Goal: Task Accomplishment & Management: Manage account settings

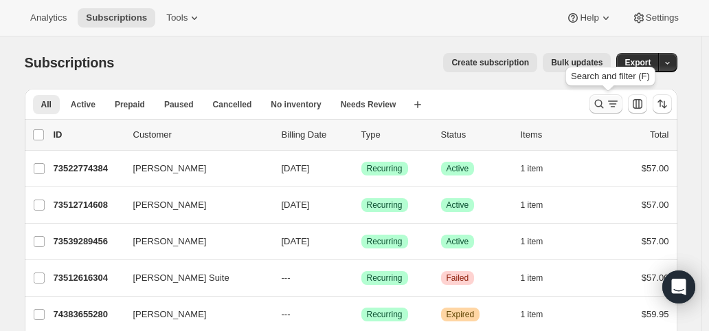
click at [612, 105] on icon "Search and filter results" at bounding box center [613, 104] width 14 height 14
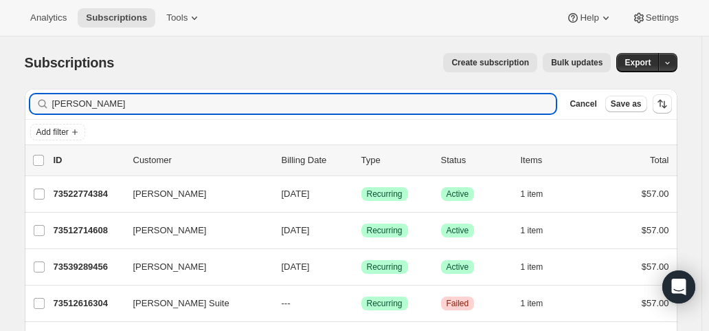
drag, startPoint x: 109, startPoint y: 105, endPoint x: 22, endPoint y: 106, distance: 86.6
click at [22, 106] on div "Filter subscribers michele t Clear Cancel Save as Add filter 0 selected Update …" at bounding box center [346, 274] width 664 height 393
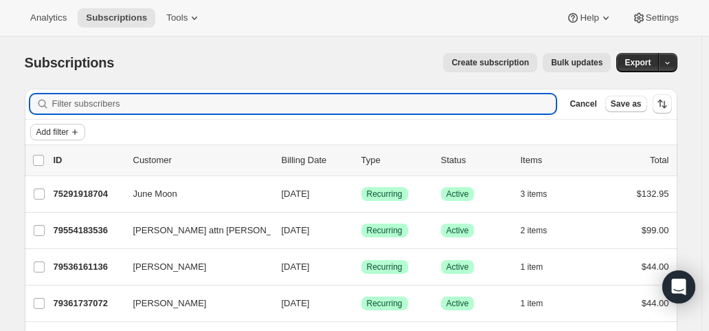
click at [54, 129] on span "Add filter" at bounding box center [52, 131] width 32 height 11
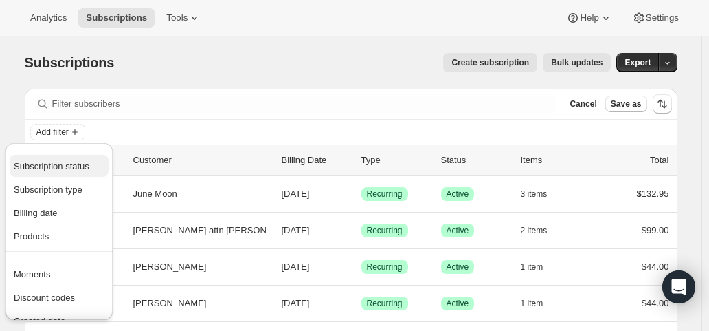
click at [56, 162] on span "Subscription status" at bounding box center [52, 166] width 76 height 10
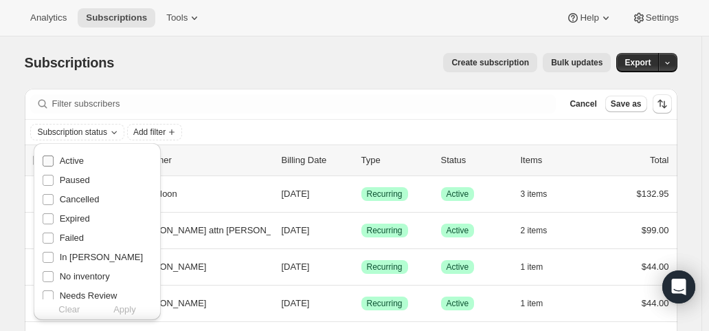
click at [65, 159] on span "Active" at bounding box center [72, 160] width 24 height 10
click at [54, 159] on input "Active" at bounding box center [48, 160] width 11 height 11
checkbox input "true"
click at [126, 308] on span "Apply" at bounding box center [124, 309] width 23 height 14
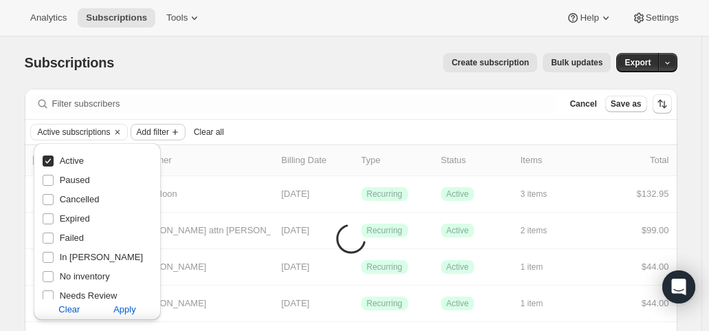
click at [166, 130] on span "Add filter" at bounding box center [153, 131] width 32 height 11
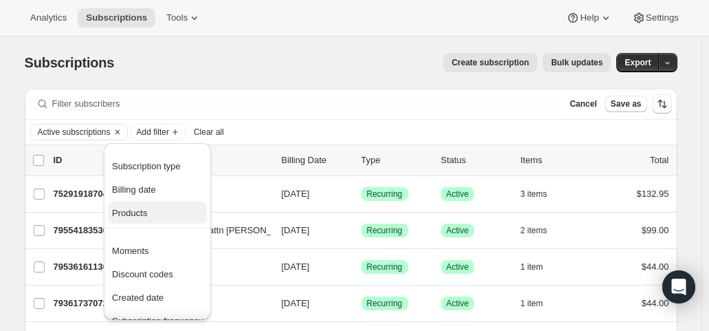
click at [153, 208] on span "Products" at bounding box center [157, 213] width 91 height 14
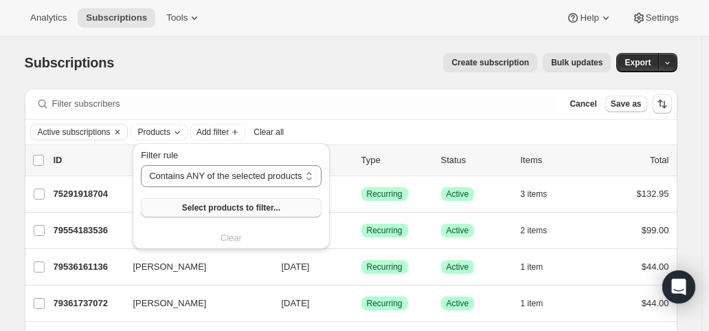
click at [186, 203] on span "Select products to filter..." at bounding box center [231, 207] width 98 height 11
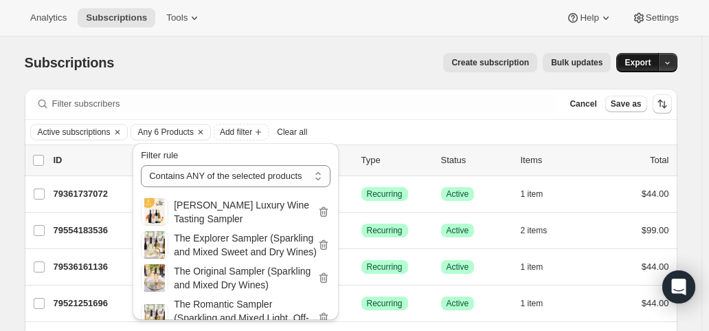
click at [644, 60] on span "Export" at bounding box center [638, 62] width 26 height 11
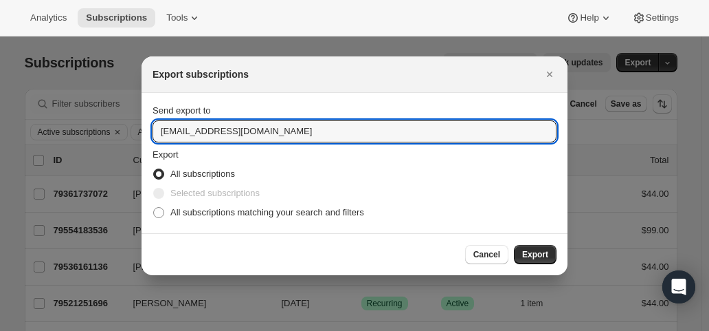
drag, startPoint x: 180, startPoint y: 133, endPoint x: 152, endPoint y: 142, distance: 29.6
click at [152, 142] on section "Send export to hello@wineshopathome.com Export All subscriptions Selected subsc…" at bounding box center [355, 163] width 426 height 140
type input "mfletcher@wineshopathome.com"
click at [186, 211] on span "All subscriptions matching your search and filters" at bounding box center [267, 212] width 194 height 10
click at [154, 208] on input "All subscriptions matching your search and filters" at bounding box center [153, 207] width 1 height 1
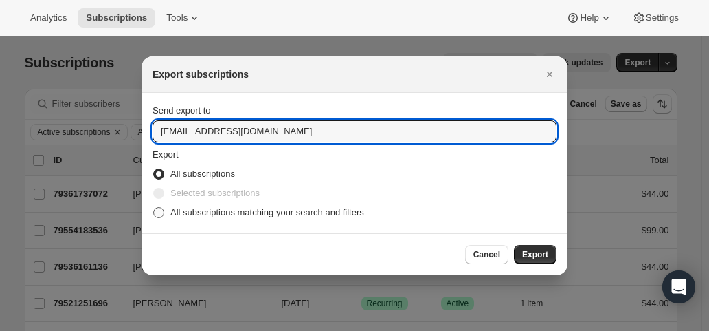
radio input "true"
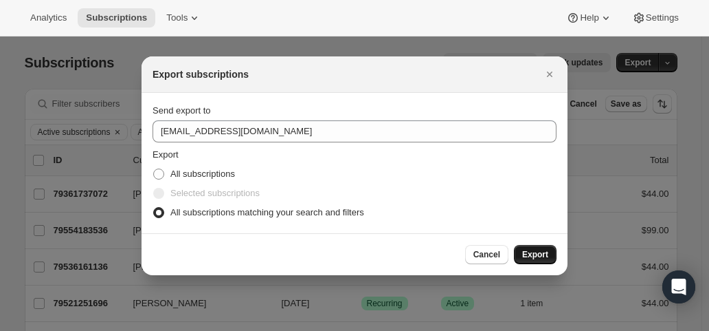
click at [539, 248] on button "Export" at bounding box center [535, 254] width 43 height 19
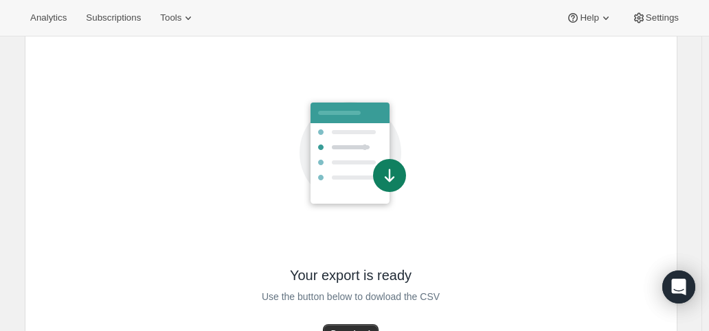
scroll to position [116, 0]
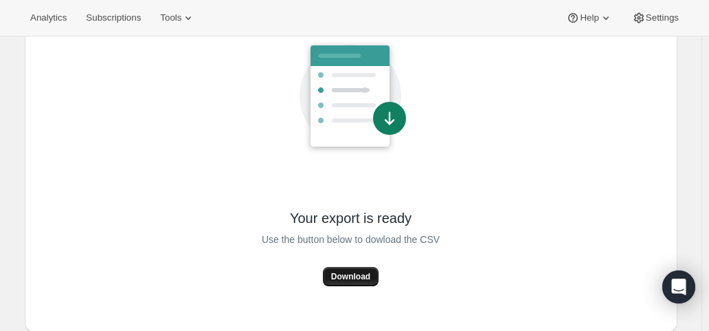
click at [352, 272] on span "Download" at bounding box center [350, 276] width 39 height 11
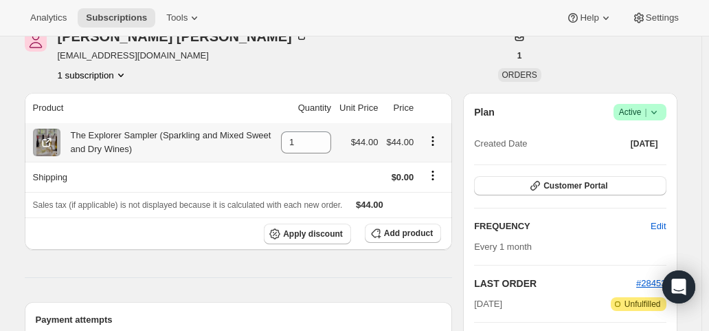
scroll to position [137, 0]
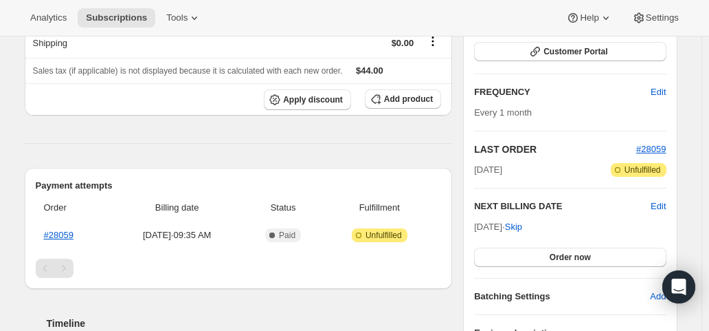
scroll to position [206, 0]
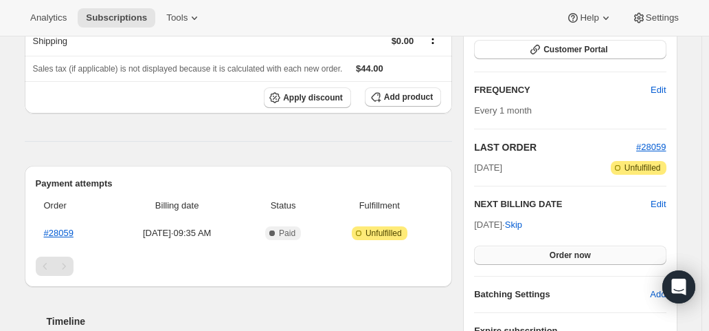
click at [549, 254] on button "Order now" at bounding box center [570, 254] width 192 height 19
click at [549, 254] on span "Click to confirm" at bounding box center [570, 255] width 63 height 11
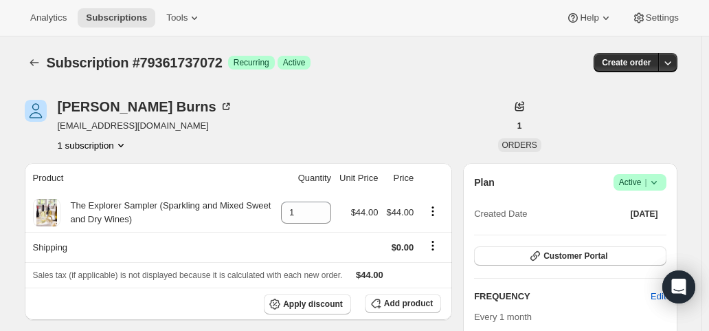
scroll to position [206, 0]
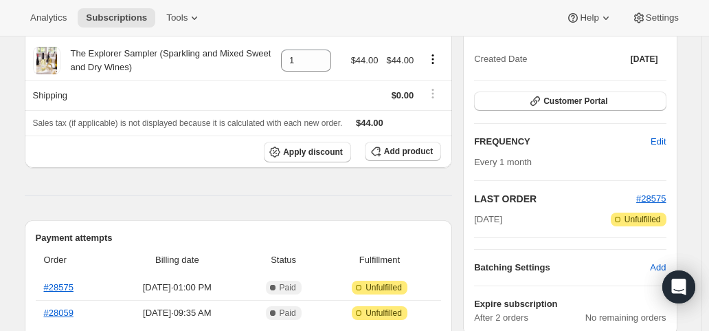
scroll to position [275, 0]
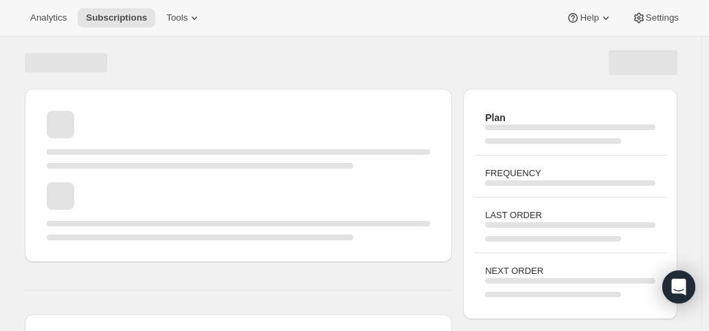
scroll to position [206, 0]
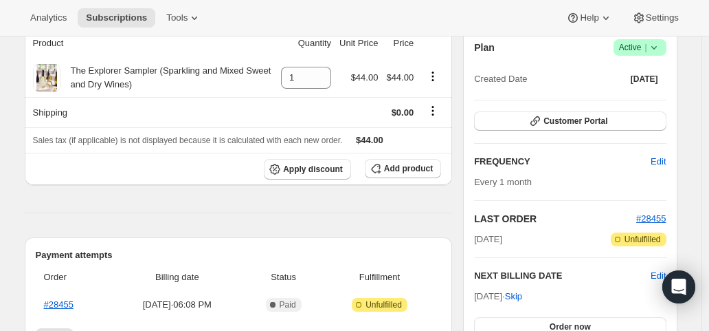
scroll to position [137, 0]
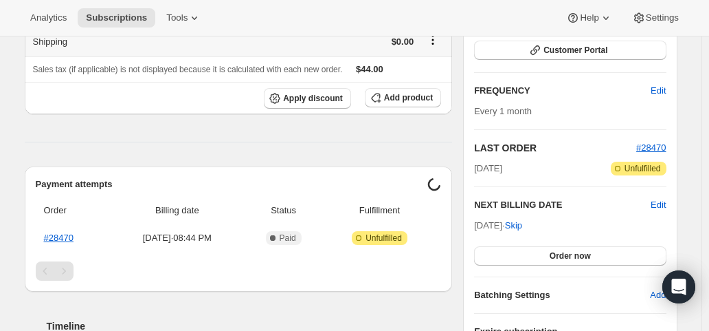
scroll to position [206, 0]
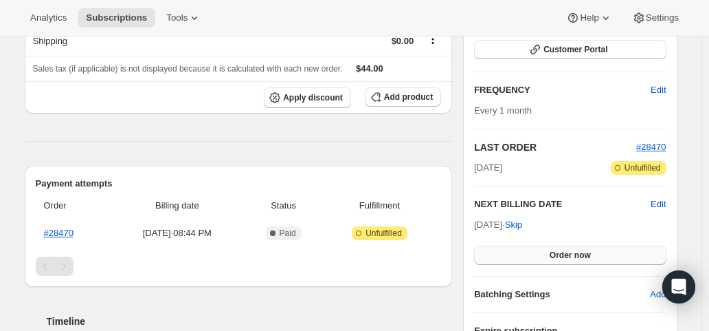
click at [532, 259] on button "Order now" at bounding box center [570, 254] width 192 height 19
click at [532, 259] on button "Click to confirm" at bounding box center [570, 254] width 192 height 19
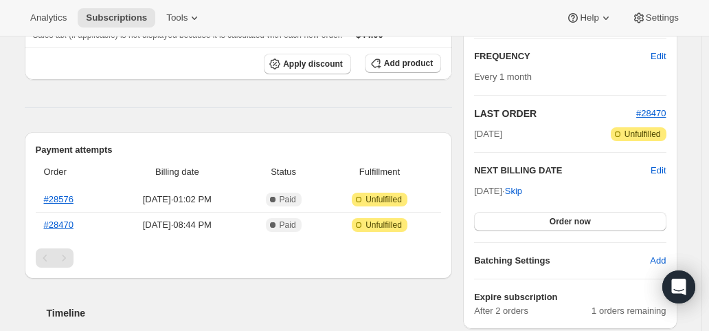
scroll to position [275, 0]
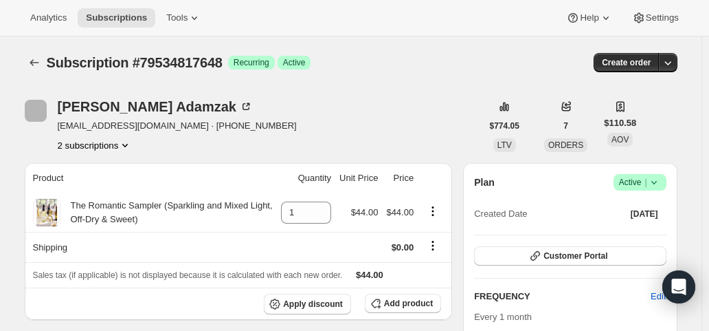
scroll to position [206, 0]
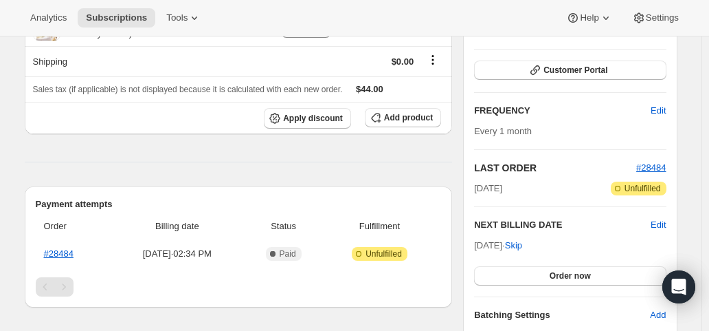
scroll to position [206, 0]
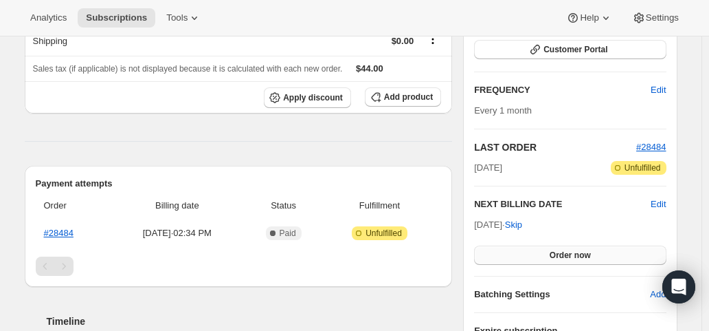
click at [549, 255] on button "Order now" at bounding box center [570, 254] width 192 height 19
click at [549, 255] on span "Click to confirm" at bounding box center [570, 255] width 63 height 11
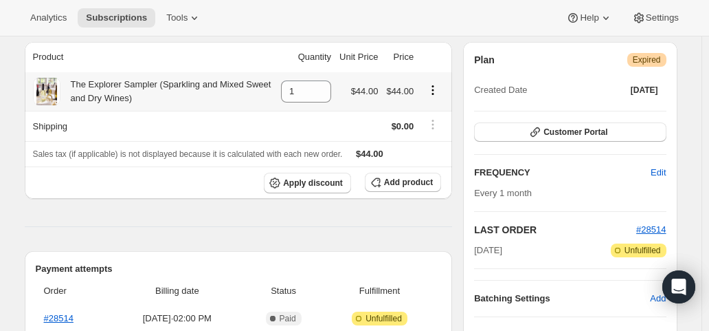
scroll to position [275, 0]
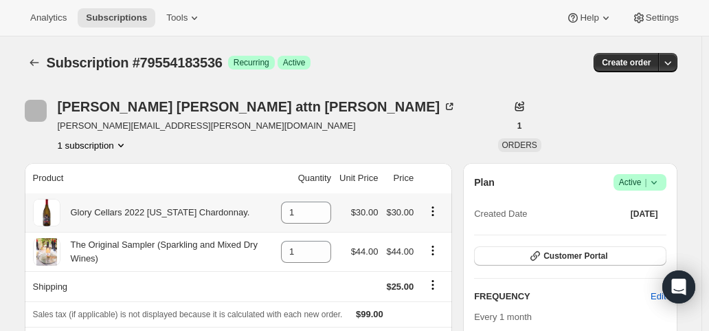
scroll to position [206, 0]
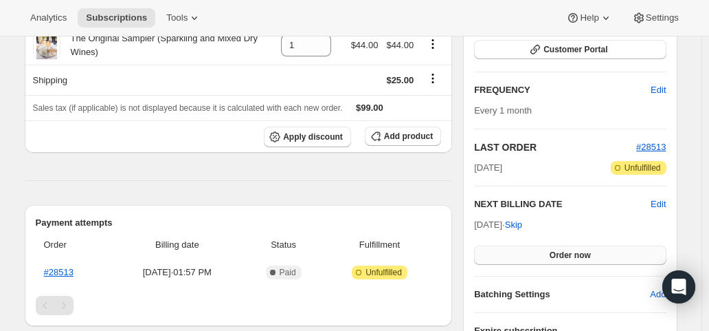
click at [564, 252] on span "Order now" at bounding box center [570, 255] width 41 height 11
click at [564, 252] on span "Click to confirm" at bounding box center [570, 255] width 63 height 11
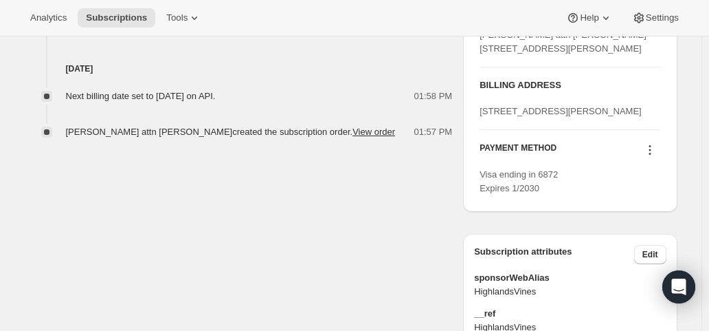
scroll to position [687, 0]
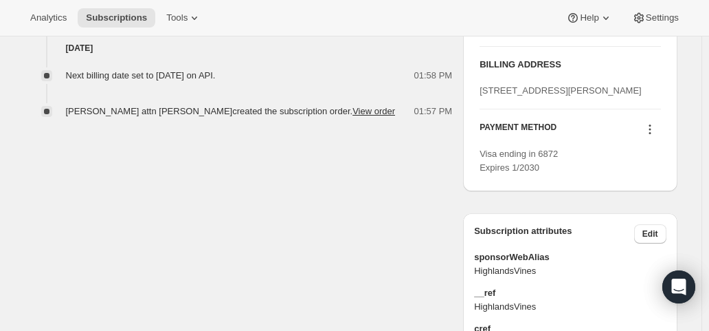
click at [652, 136] on icon at bounding box center [650, 129] width 14 height 14
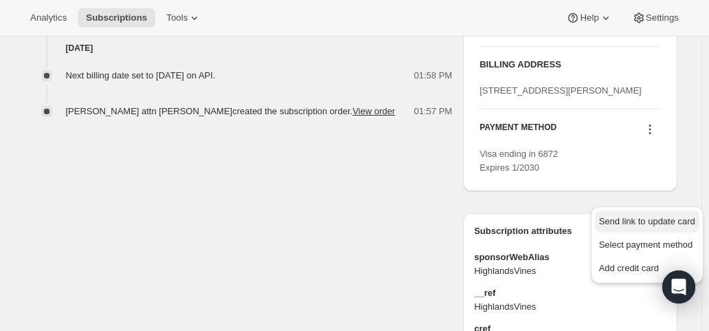
click at [652, 218] on span "Send link to update card" at bounding box center [647, 221] width 96 height 10
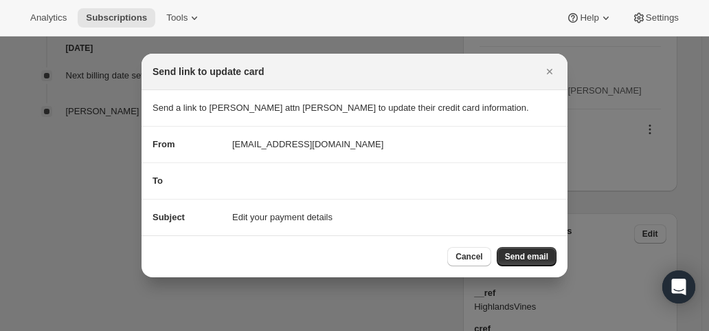
click at [243, 179] on div "To" at bounding box center [355, 181] width 404 height 14
click at [536, 253] on span "Send email" at bounding box center [526, 256] width 43 height 11
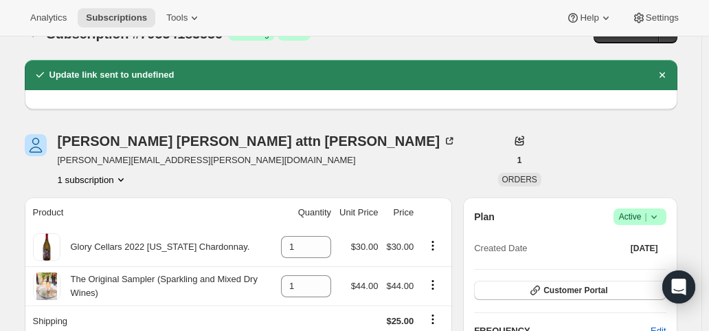
scroll to position [0, 0]
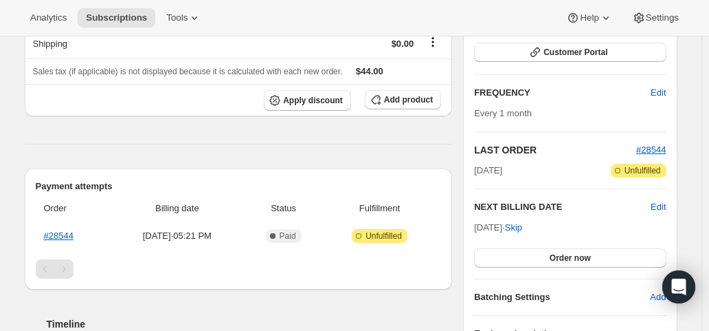
scroll to position [206, 0]
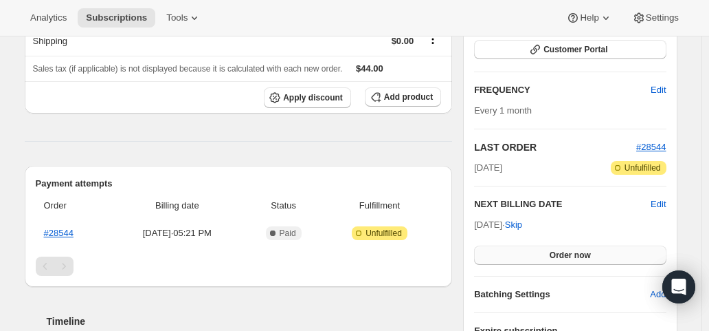
click at [595, 252] on button "Order now" at bounding box center [570, 254] width 192 height 19
click at [595, 252] on span "Click to confirm" at bounding box center [570, 255] width 63 height 11
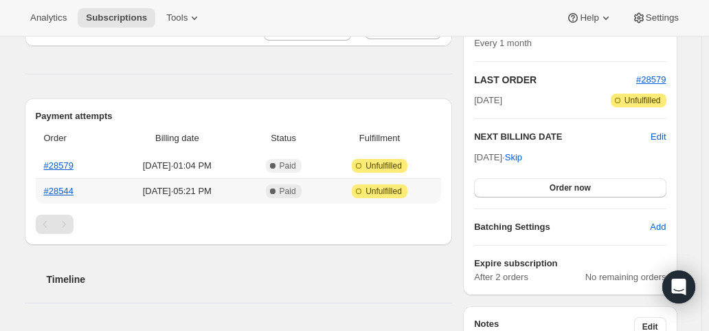
scroll to position [275, 0]
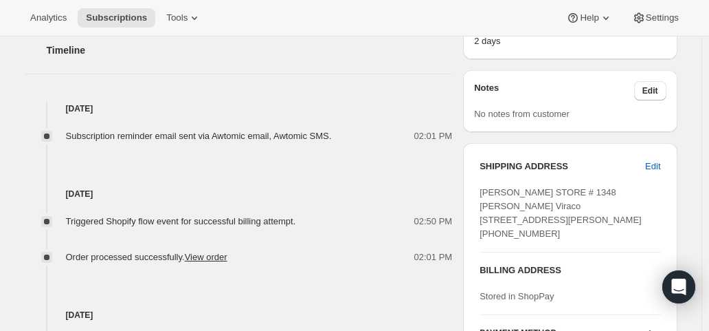
scroll to position [619, 0]
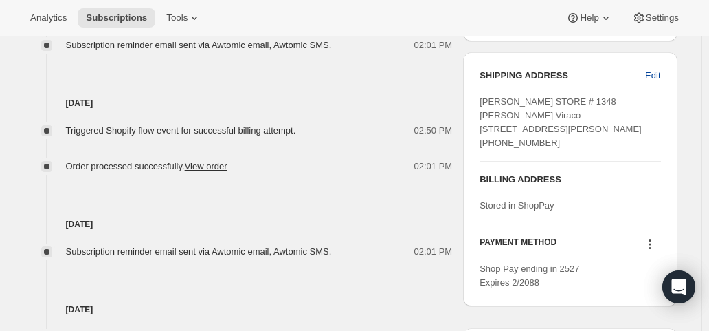
click at [660, 77] on span "Edit" at bounding box center [652, 76] width 15 height 14
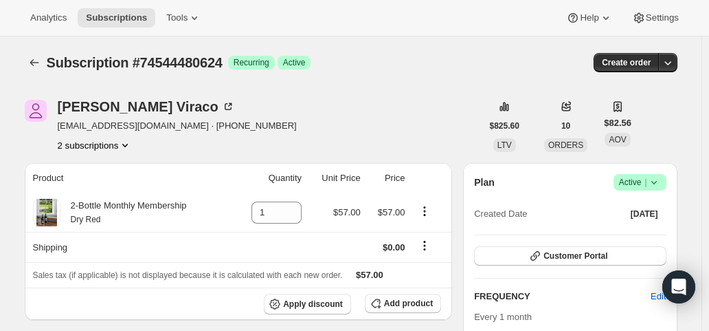
select select "AZ"
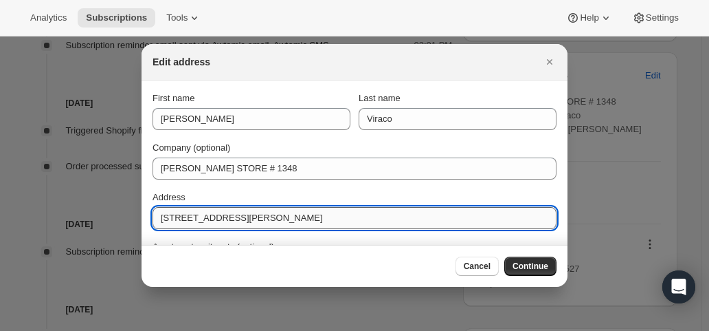
drag, startPoint x: 263, startPoint y: 214, endPoint x: 161, endPoint y: 215, distance: 101.7
click at [161, 215] on input "[STREET_ADDRESS][PERSON_NAME]" at bounding box center [355, 218] width 404 height 22
paste input "[PERSON_NAME], FedEx Office, [STREET_ADDRESS][US_STATE], [PHONE_NUMBER]"
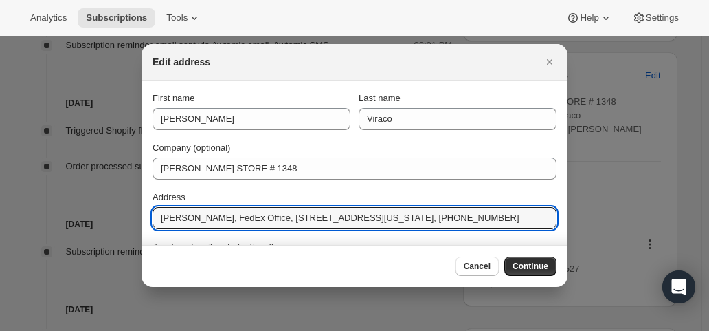
drag, startPoint x: 180, startPoint y: 217, endPoint x: 129, endPoint y: 217, distance: 50.9
click at [214, 217] on input "[PERSON_NAME], FedEx Office, [STREET_ADDRESS][US_STATE], [PHONE_NUMBER]" at bounding box center [355, 218] width 404 height 22
drag, startPoint x: 232, startPoint y: 217, endPoint x: 136, endPoint y: 216, distance: 96.2
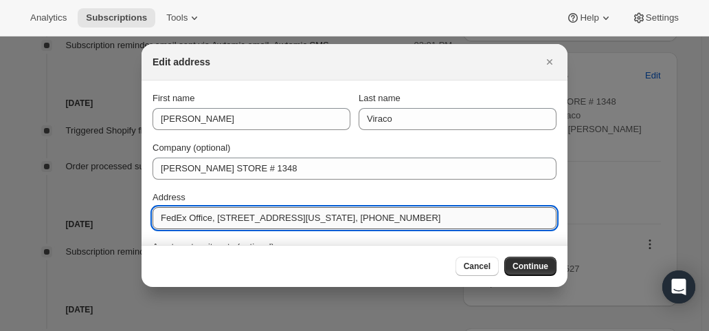
drag, startPoint x: 162, startPoint y: 219, endPoint x: 211, endPoint y: 221, distance: 49.6
click at [211, 221] on input "FedEx Office, [STREET_ADDRESS][US_STATE], [PHONE_NUMBER]" at bounding box center [355, 218] width 404 height 22
type input "[STREET_ADDRESS][US_STATE], [PHONE_NUMBER]"
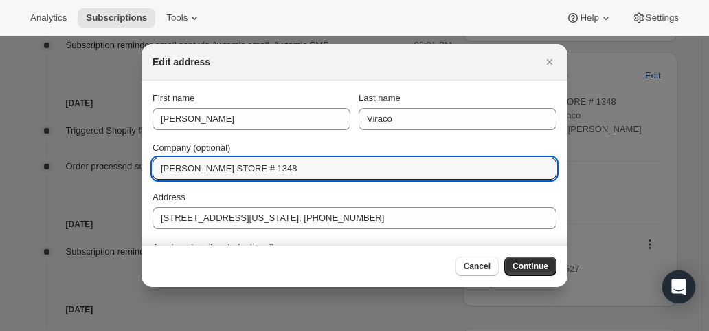
drag, startPoint x: 265, startPoint y: 170, endPoint x: 112, endPoint y: 171, distance: 152.6
paste input "FedEx Office,"
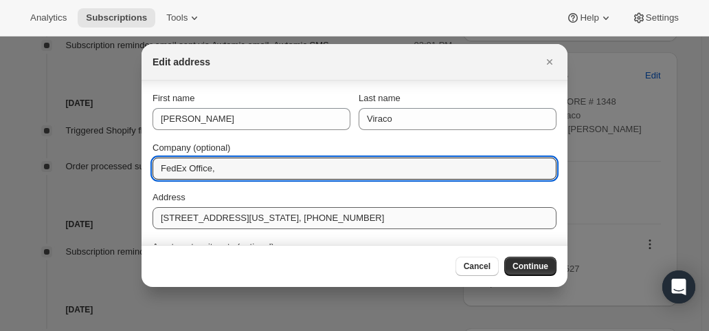
scroll to position [69, 0]
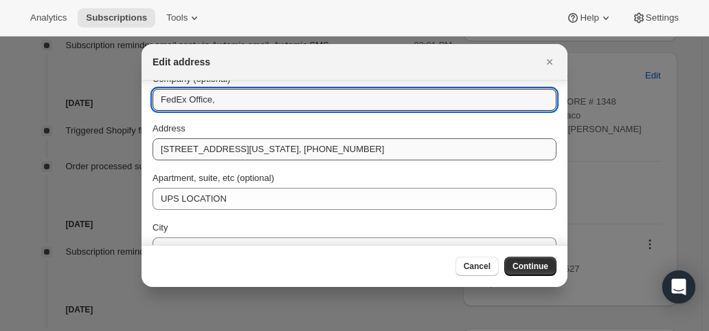
type input "FedEx Office,"
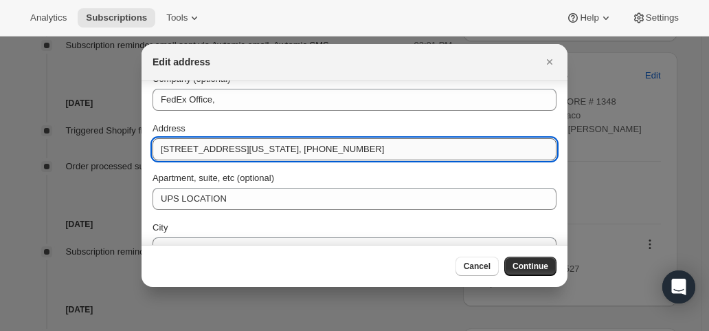
drag, startPoint x: 252, startPoint y: 148, endPoint x: 305, endPoint y: 152, distance: 52.4
click at [305, 152] on input "[STREET_ADDRESS][US_STATE], [PHONE_NUMBER]" at bounding box center [355, 149] width 404 height 22
type input "[STREET_ADDRESS][US_STATE], [PHONE_NUMBER]"
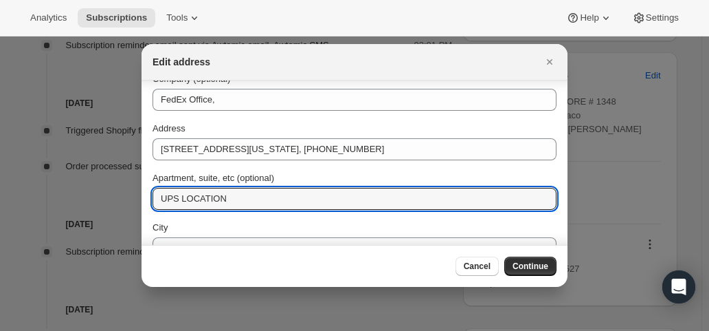
drag, startPoint x: 242, startPoint y: 204, endPoint x: 114, endPoint y: 204, distance: 127.9
paste input "FedEx Onsite"
type input "FedEx Onsite"
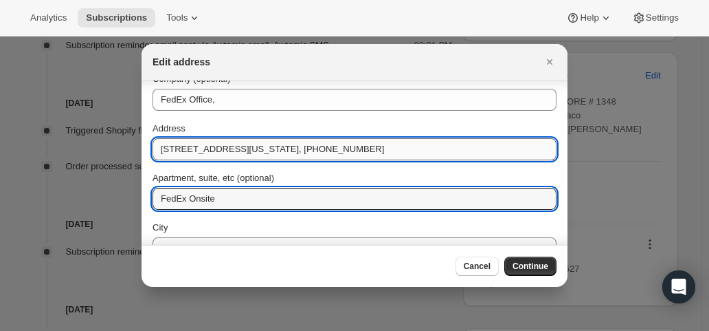
click at [258, 146] on input "[STREET_ADDRESS][US_STATE], [PHONE_NUMBER]" at bounding box center [355, 149] width 404 height 22
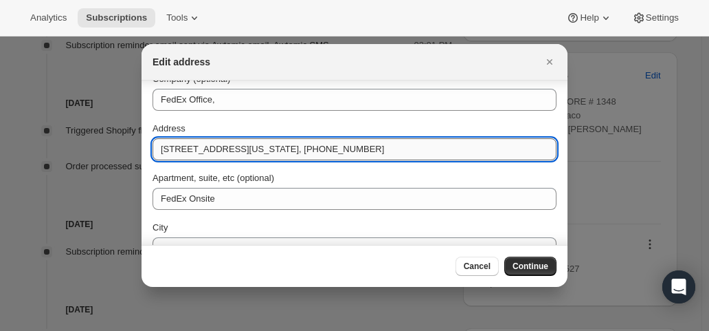
click at [264, 149] on input "[STREET_ADDRESS][US_STATE], [PHONE_NUMBER]" at bounding box center [355, 149] width 404 height 22
drag, startPoint x: 250, startPoint y: 148, endPoint x: 280, endPoint y: 149, distance: 30.9
click at [280, 149] on input "[STREET_ADDRESS][US_STATE], [PHONE_NUMBER]" at bounding box center [355, 149] width 404 height 22
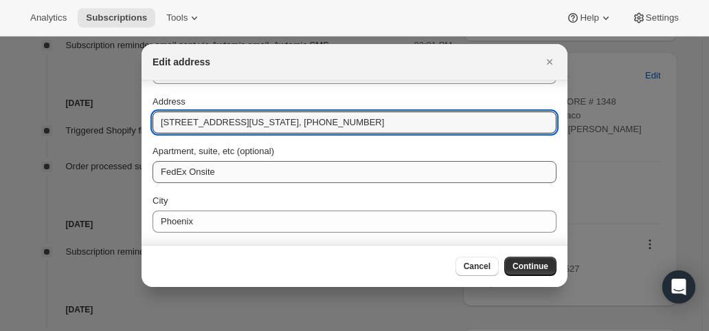
scroll to position [0, 0]
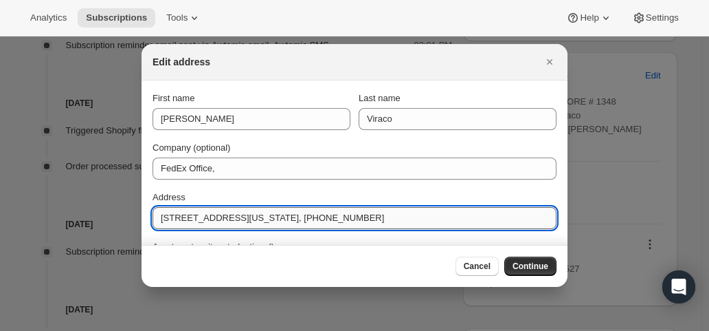
drag, startPoint x: 253, startPoint y: 215, endPoint x: 469, endPoint y: 219, distance: 215.9
click at [469, 219] on input "[STREET_ADDRESS][US_STATE], [PHONE_NUMBER]" at bounding box center [355, 218] width 404 height 22
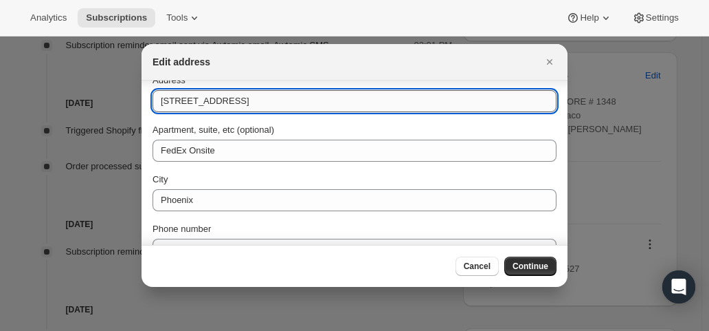
scroll to position [192, 0]
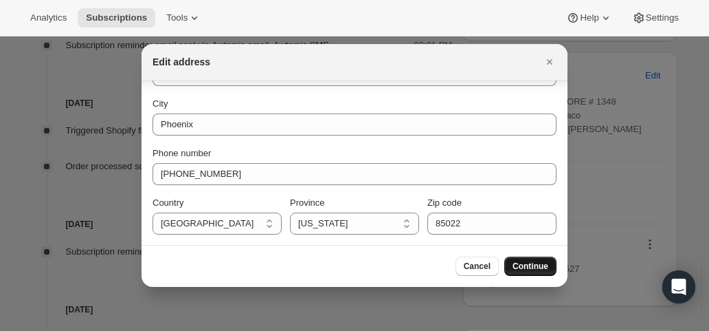
type input "[STREET_ADDRESS]"
click at [522, 265] on span "Continue" at bounding box center [531, 266] width 36 height 11
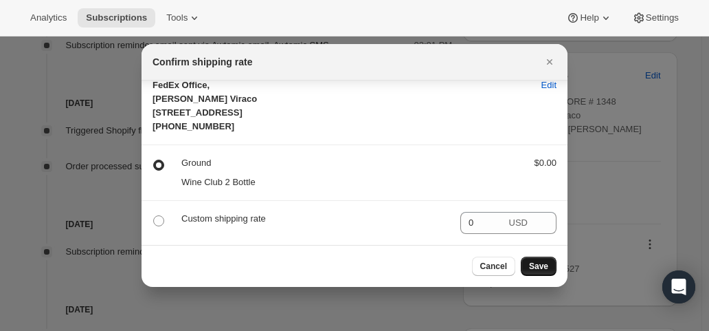
scroll to position [53, 0]
click at [532, 267] on span "Save" at bounding box center [538, 266] width 19 height 11
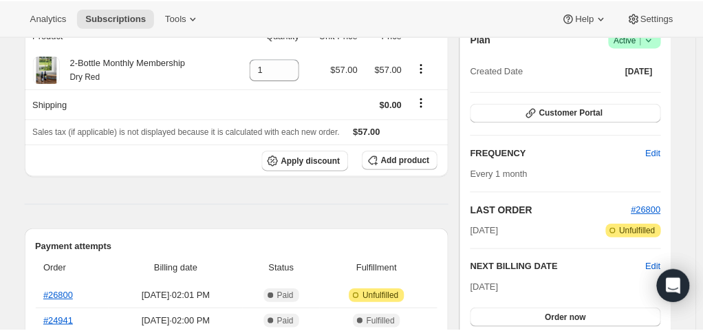
scroll to position [0, 0]
